Goal: Transaction & Acquisition: Book appointment/travel/reservation

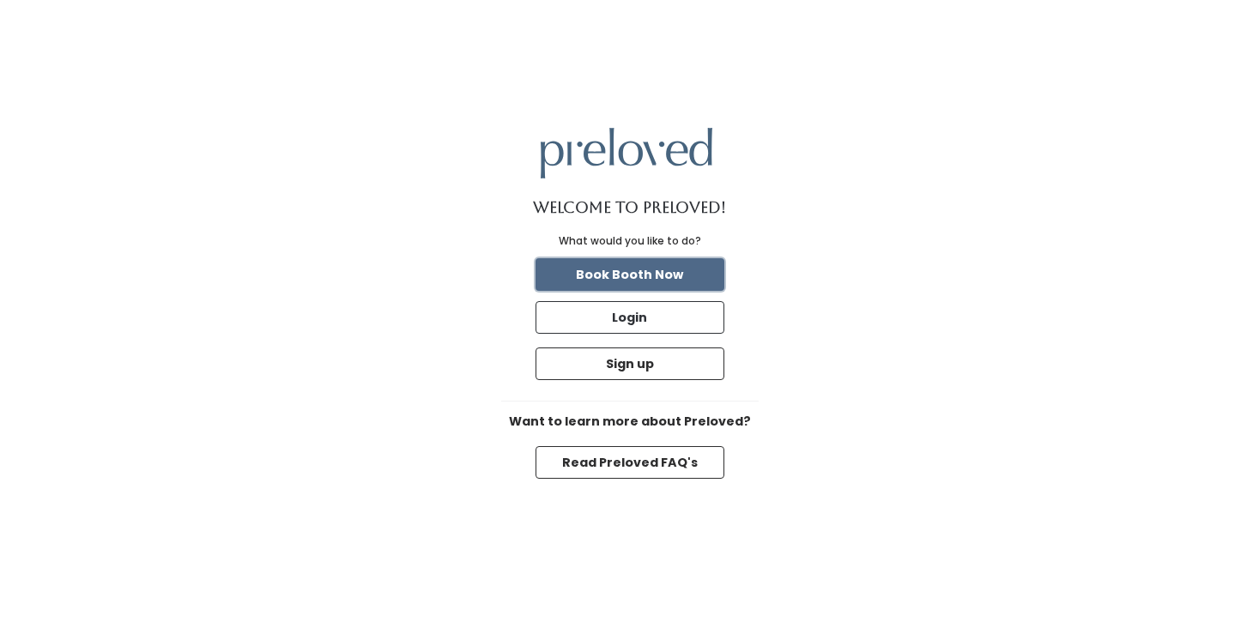
click at [673, 278] on button "Book Booth Now" at bounding box center [630, 274] width 189 height 33
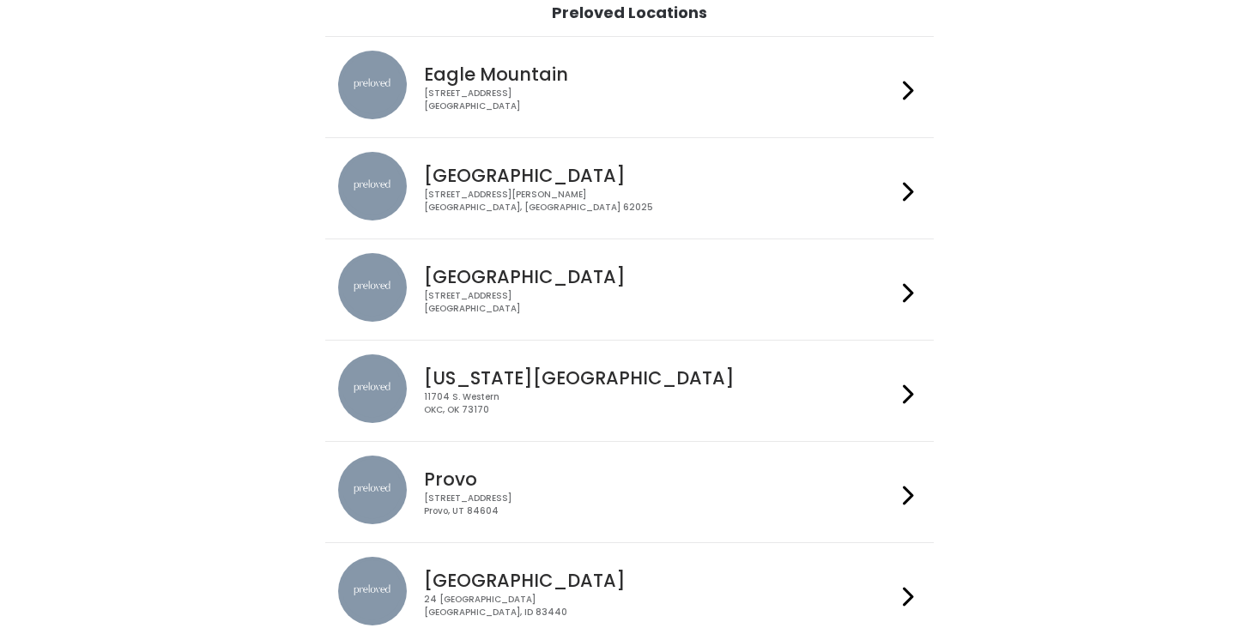
scroll to position [140, 0]
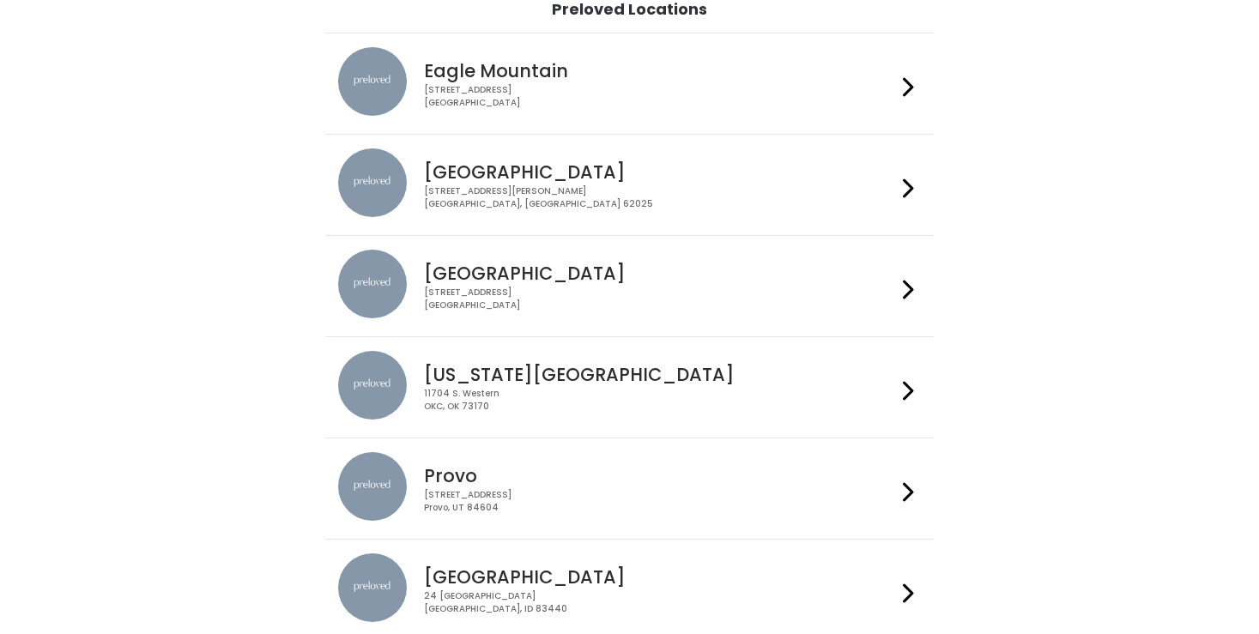
click at [609, 492] on div "230 W Cougar Blvd Provo, UT 84604" at bounding box center [660, 501] width 472 height 25
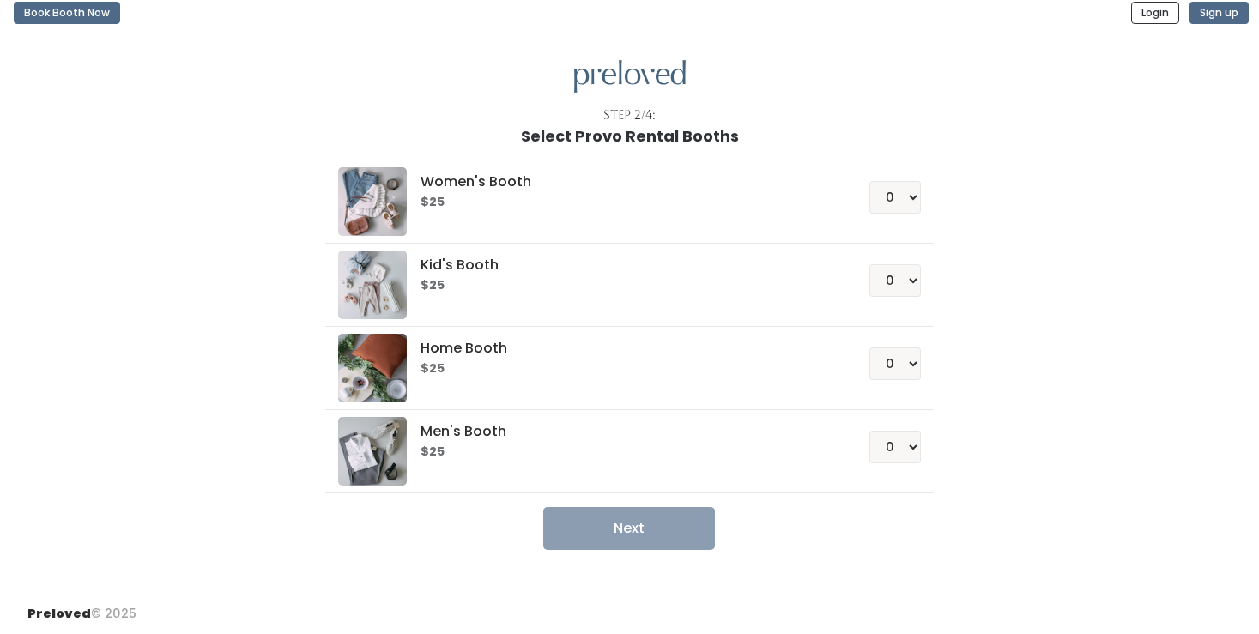
scroll to position [15, 0]
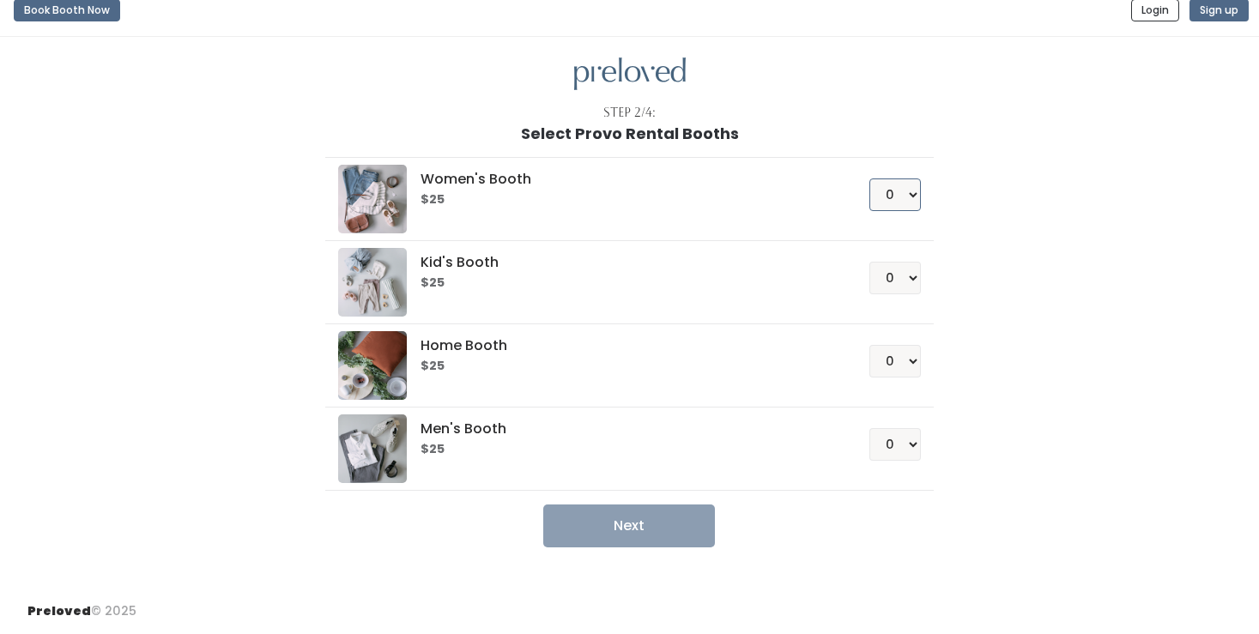
click at [912, 191] on select "0 1 2 3 4" at bounding box center [896, 195] width 52 height 33
select select "1"
click at [696, 524] on button "Next" at bounding box center [629, 526] width 172 height 43
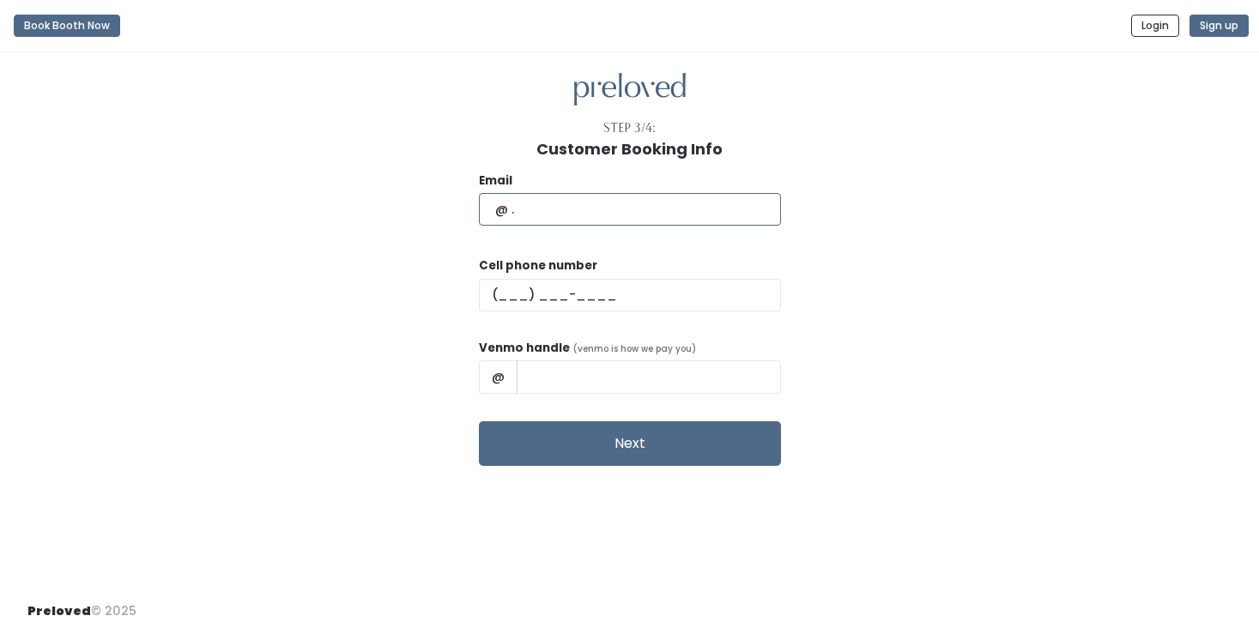
click at [639, 221] on input "text" at bounding box center [630, 209] width 302 height 33
type input "blmadsen24@gmail.com"
type input "(805) 444-0748"
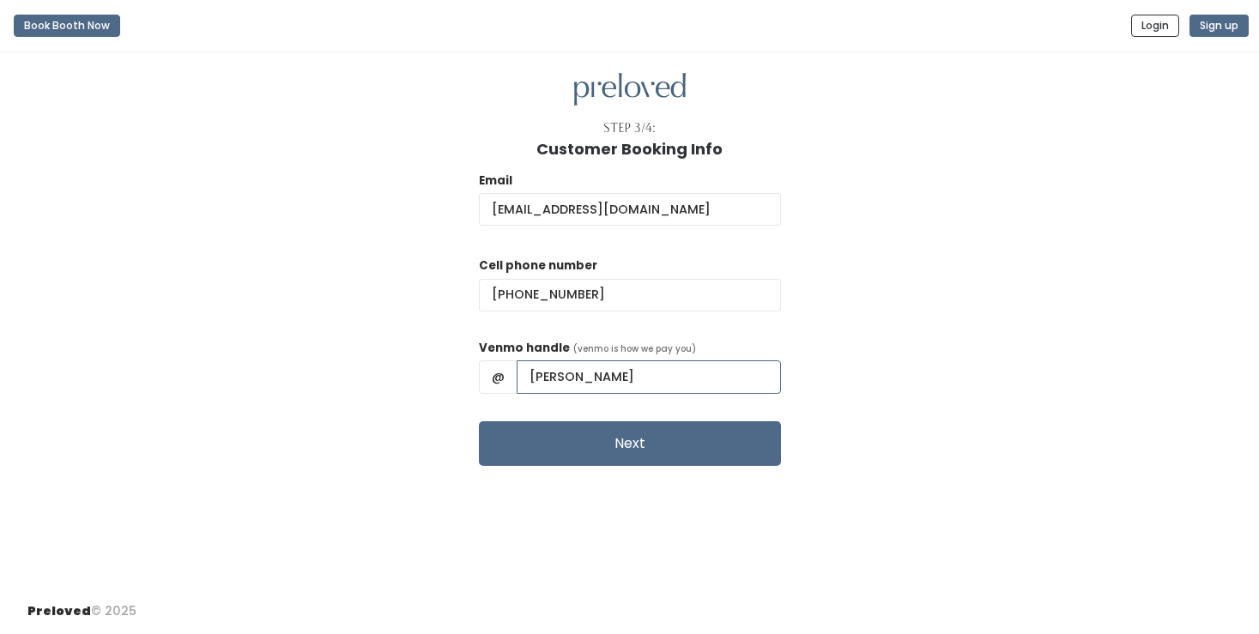
drag, startPoint x: 677, startPoint y: 383, endPoint x: 569, endPoint y: 383, distance: 108.2
click at [569, 383] on input "Brooke Madsen" at bounding box center [649, 377] width 264 height 33
type input "brookelmadsen"
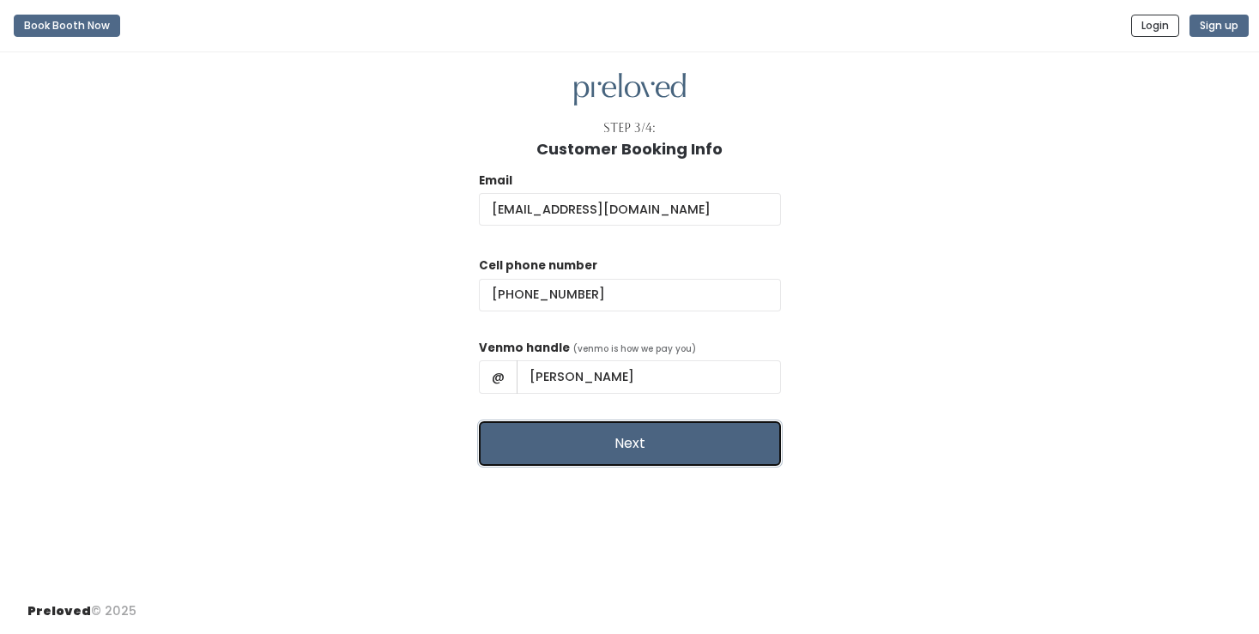
click at [657, 436] on button "Next" at bounding box center [630, 443] width 302 height 45
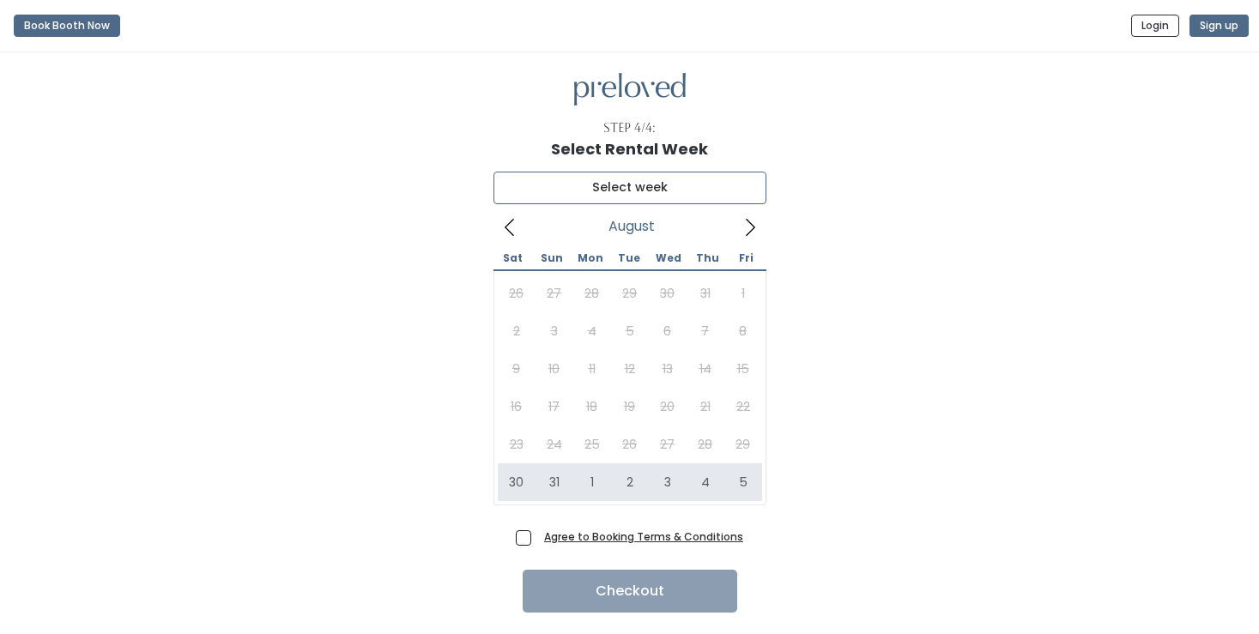
type input "[DATE] to [DATE]"
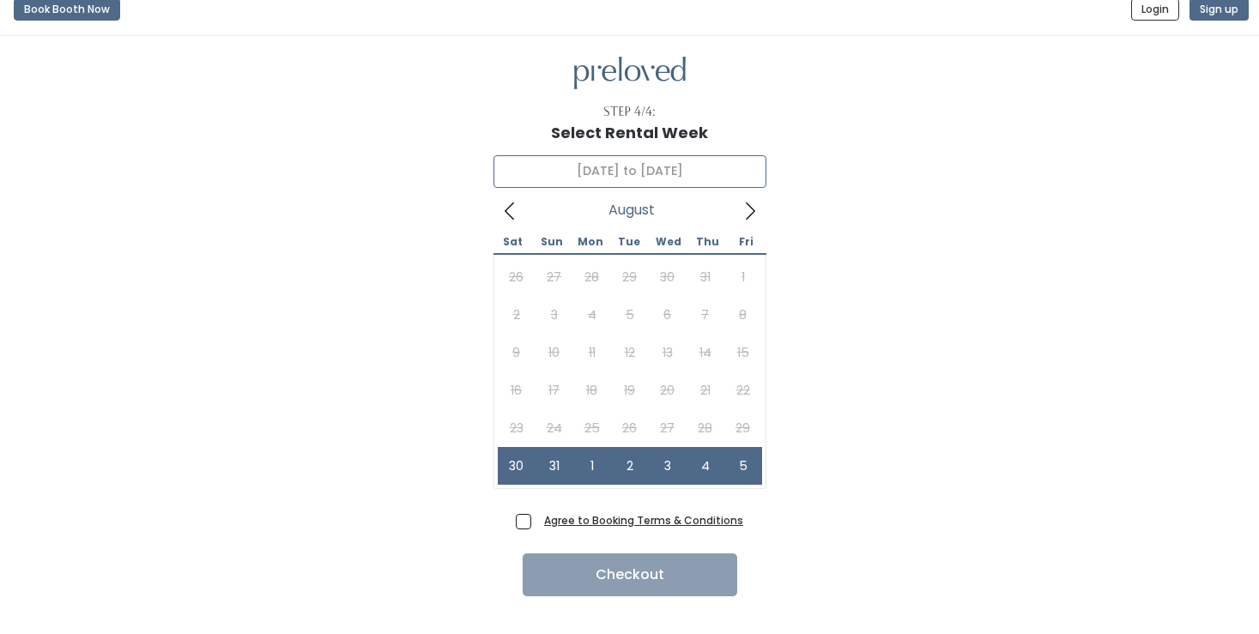
scroll to position [30, 0]
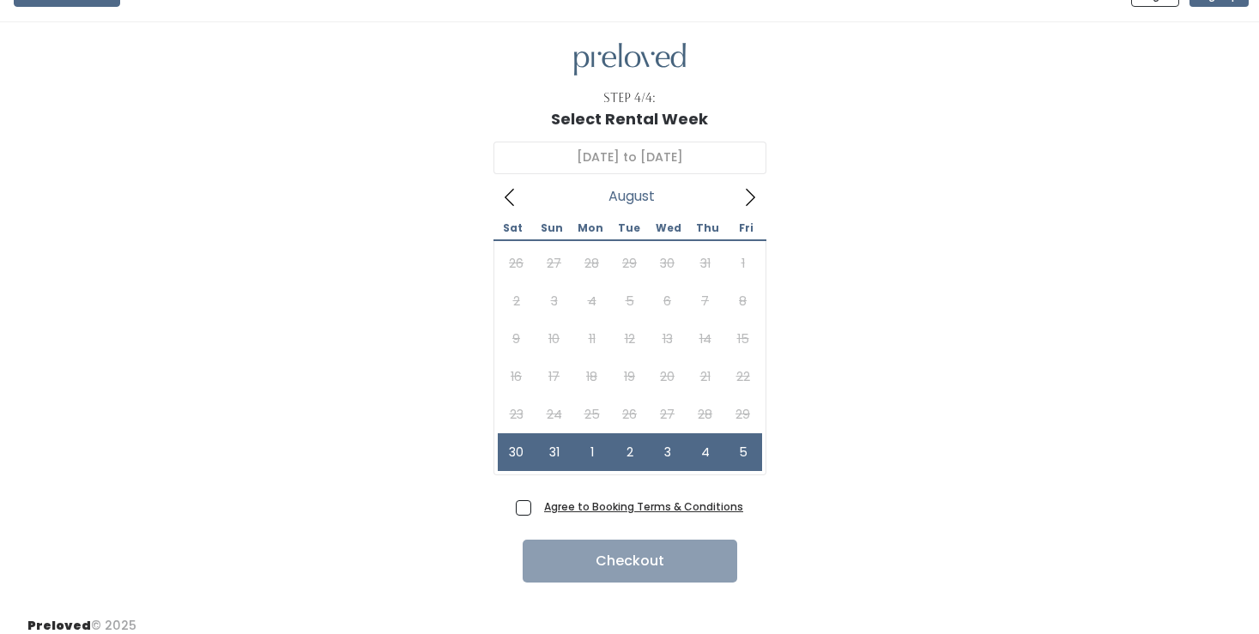
click at [537, 507] on span "Agree to Booking Terms & Conditions" at bounding box center [640, 506] width 206 height 17
click at [537, 507] on input "Agree to Booking Terms & Conditions" at bounding box center [542, 503] width 11 height 11
checkbox input "true"
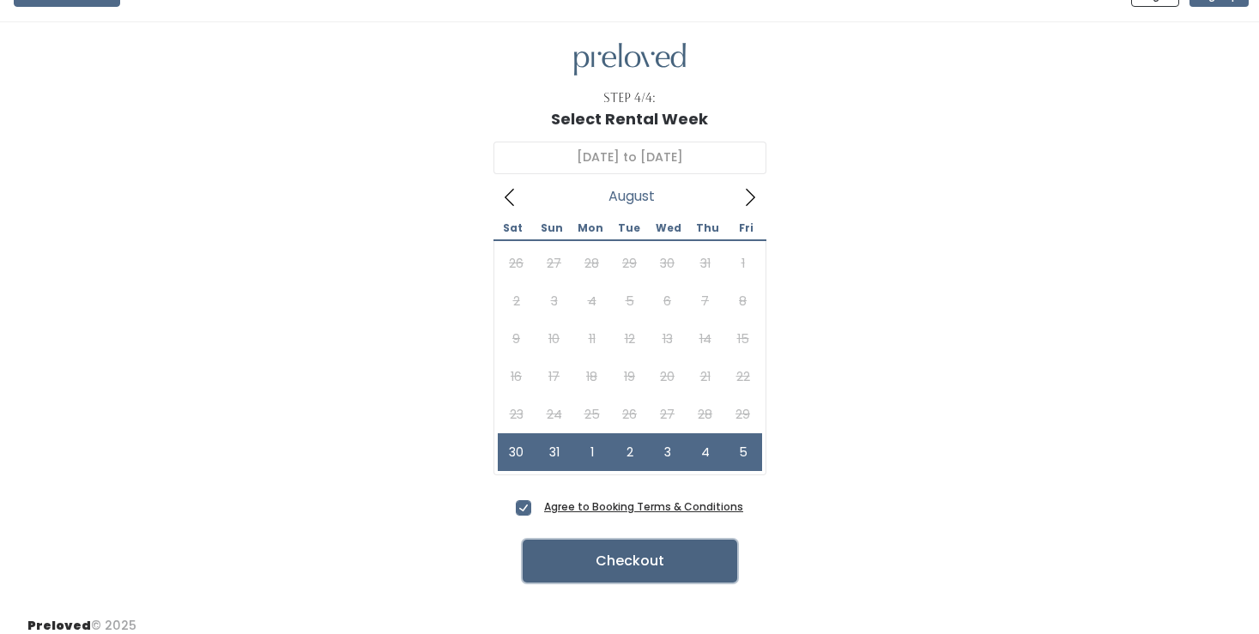
click at [585, 557] on button "Checkout" at bounding box center [630, 561] width 215 height 43
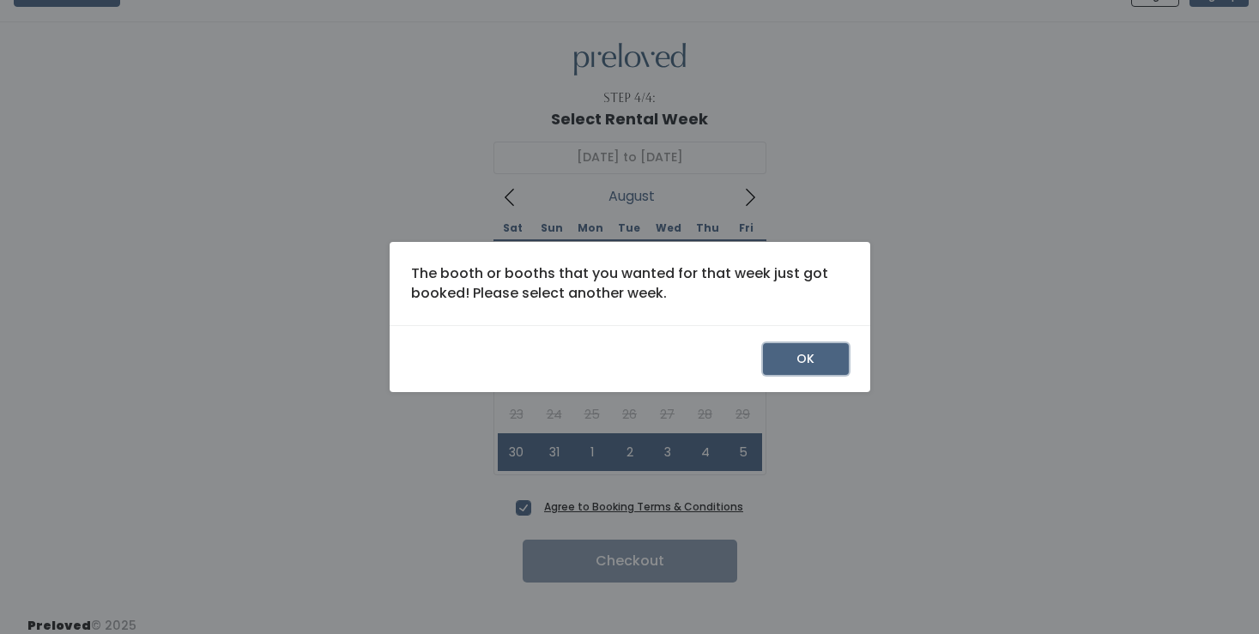
click at [792, 370] on button "OK" at bounding box center [806, 359] width 86 height 33
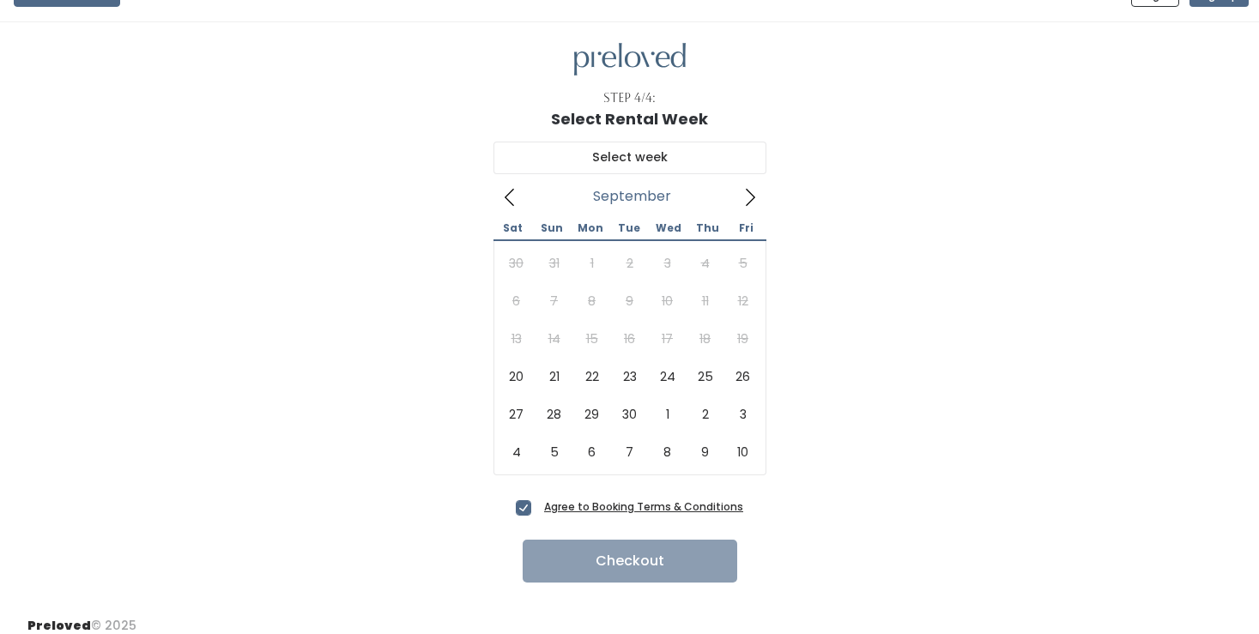
click at [751, 198] on icon at bounding box center [750, 197] width 19 height 19
